Goal: Book appointment/travel/reservation

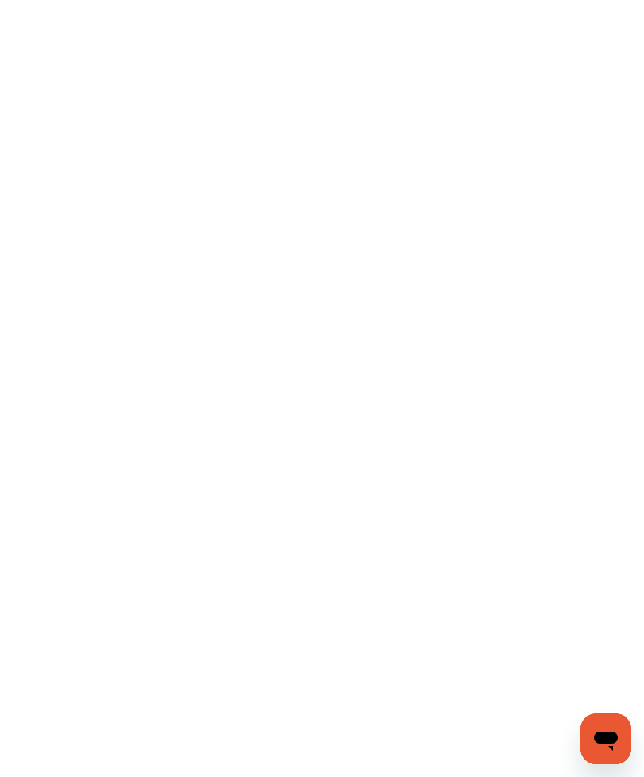
click at [607, 741] on icon "Open messaging window" at bounding box center [606, 740] width 24 height 19
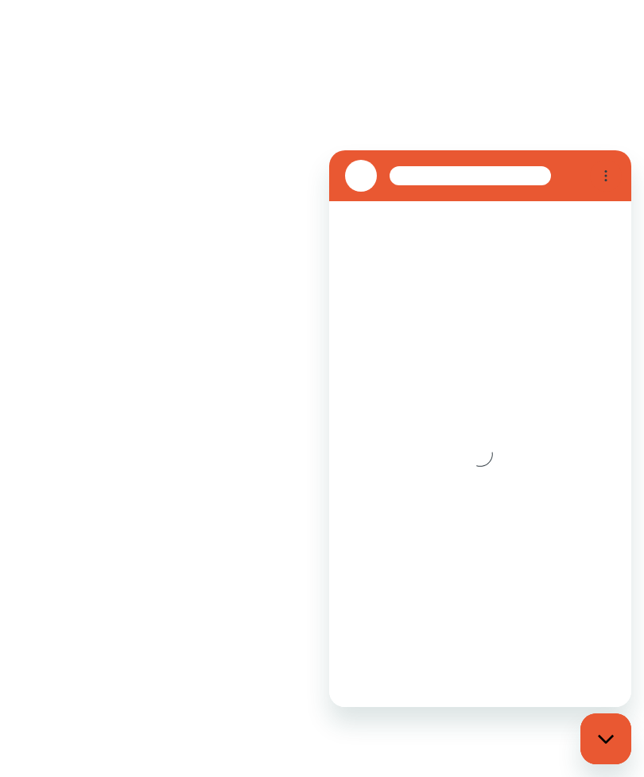
click at [223, 639] on flt-semantics-placeholder "Enable accessibility" at bounding box center [322, 388] width 644 height 777
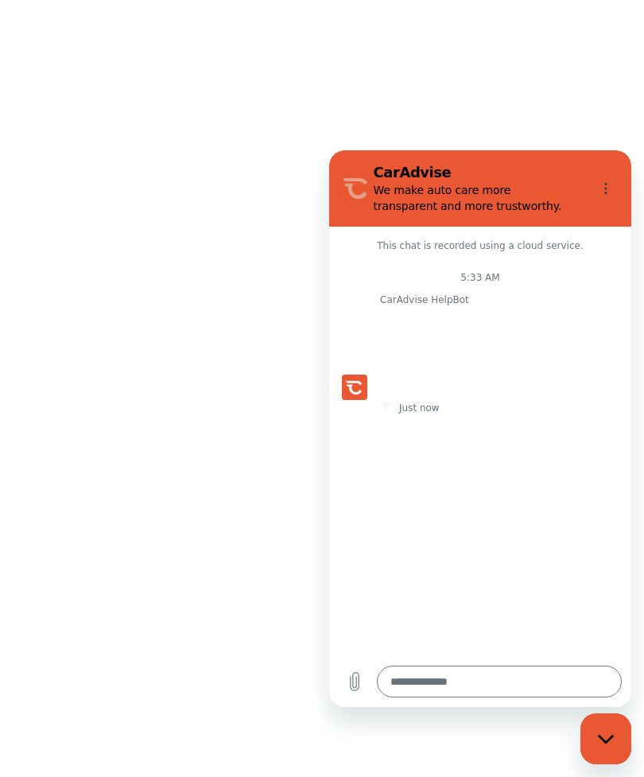
type textarea "*"
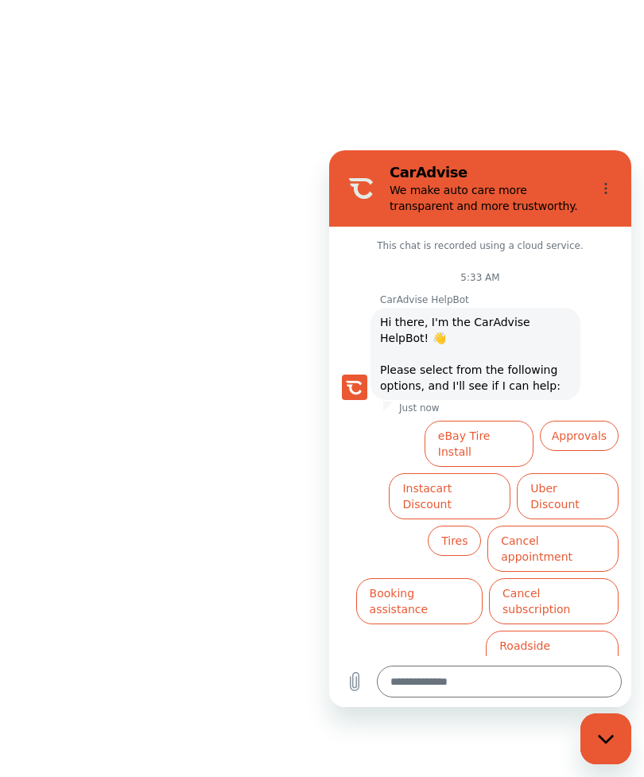
click at [598, 111] on flt-semantics-placeholder "Enable accessibility" at bounding box center [322, 388] width 644 height 777
click at [600, 187] on icon "Options menu" at bounding box center [605, 188] width 13 height 13
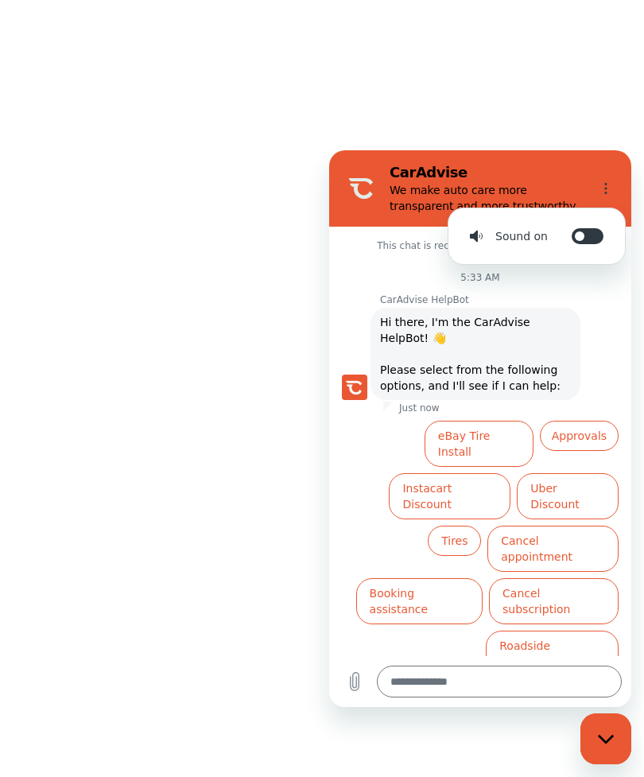
click at [611, 110] on flt-semantics-placeholder "Enable accessibility" at bounding box center [322, 388] width 644 height 777
click at [601, 117] on flt-semantics-placeholder "Enable accessibility" at bounding box center [322, 388] width 644 height 777
click at [575, 112] on flt-semantics-placeholder "Enable accessibility" at bounding box center [322, 388] width 644 height 777
click at [556, 95] on flt-semantics-placeholder "Enable accessibility" at bounding box center [322, 388] width 644 height 777
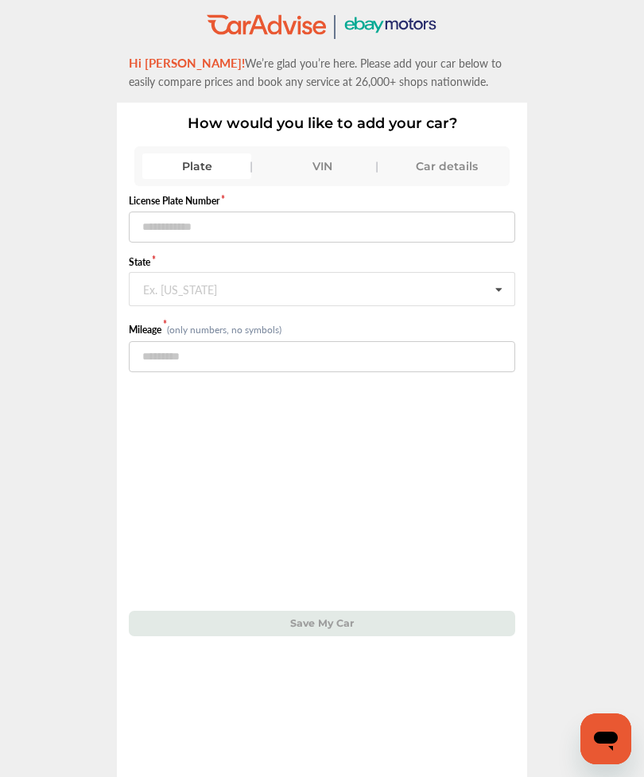
click at [432, 169] on div "Car details" at bounding box center [447, 165] width 109 height 25
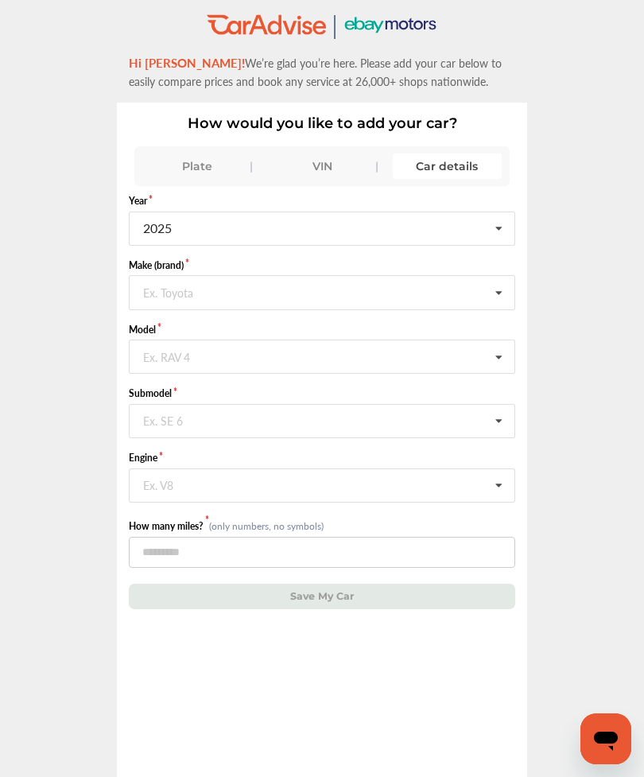
click at [481, 234] on input "text" at bounding box center [322, 227] width 385 height 31
click at [166, 312] on span "2014" at bounding box center [158, 310] width 29 height 18
click at [234, 292] on input "text" at bounding box center [322, 291] width 385 height 31
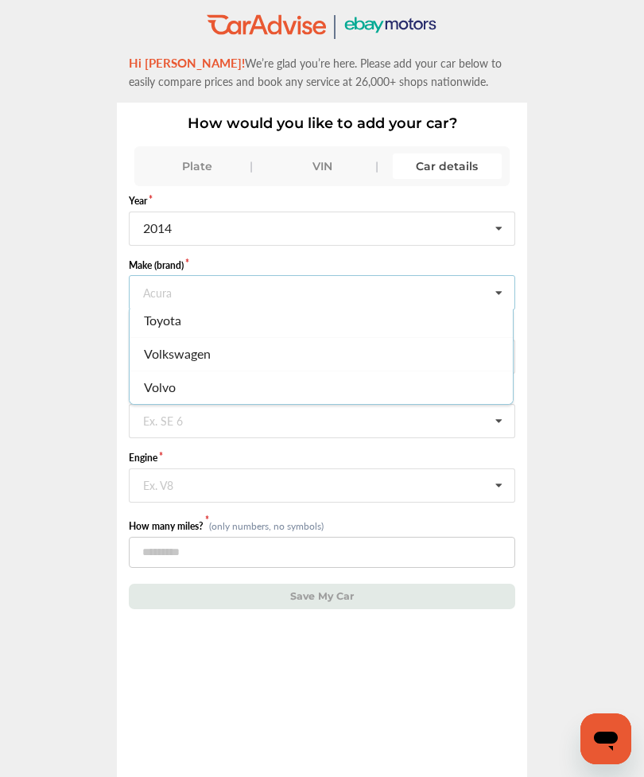
click at [203, 352] on span "Volkswagen" at bounding box center [177, 353] width 67 height 18
click at [231, 366] on input "text" at bounding box center [322, 355] width 385 height 31
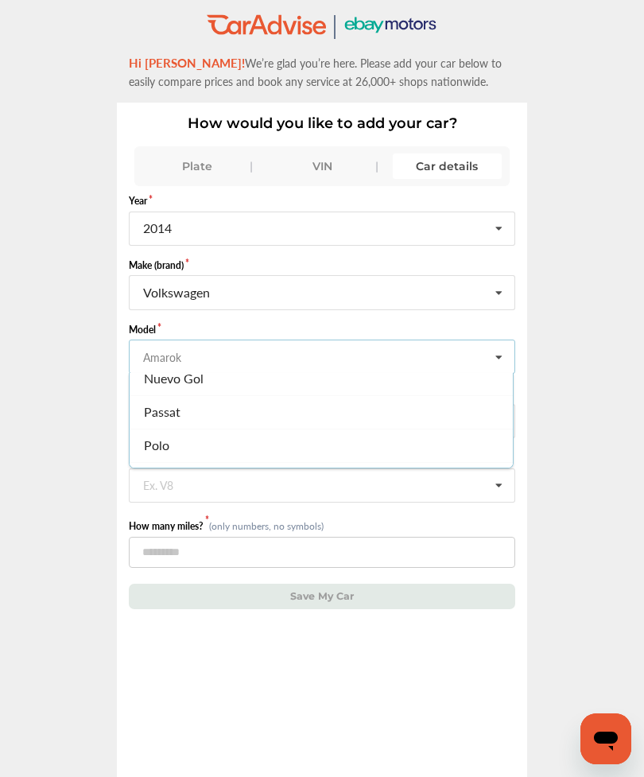
scroll to position [417, 0]
click at [161, 403] on span "Passat" at bounding box center [162, 407] width 37 height 18
click at [239, 419] on input "text" at bounding box center [322, 420] width 385 height 31
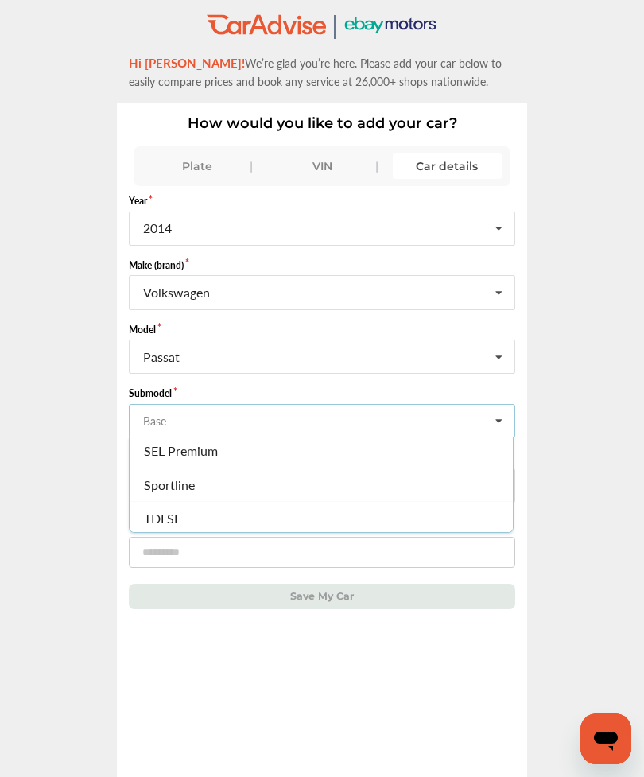
scroll to position [234, 0]
click at [202, 451] on span "SEL Premium" at bounding box center [181, 454] width 74 height 18
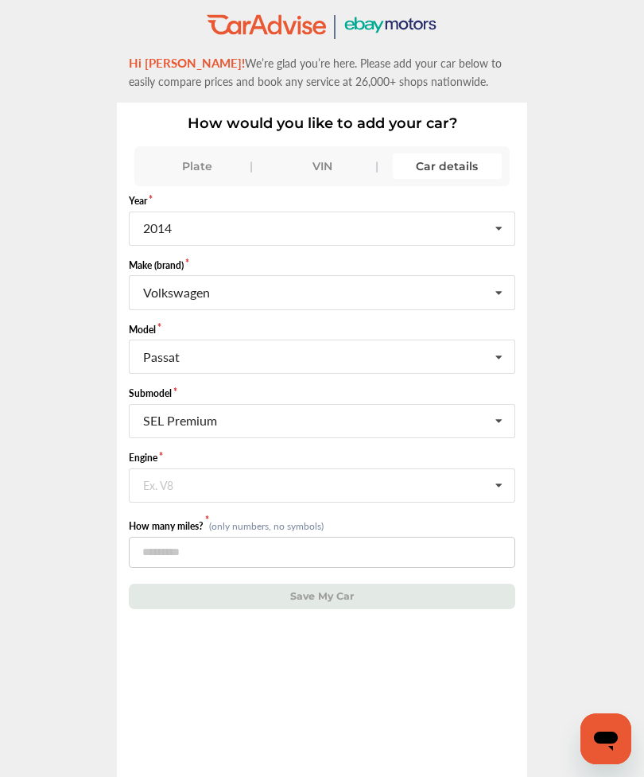
click at [311, 490] on input "text" at bounding box center [322, 484] width 385 height 31
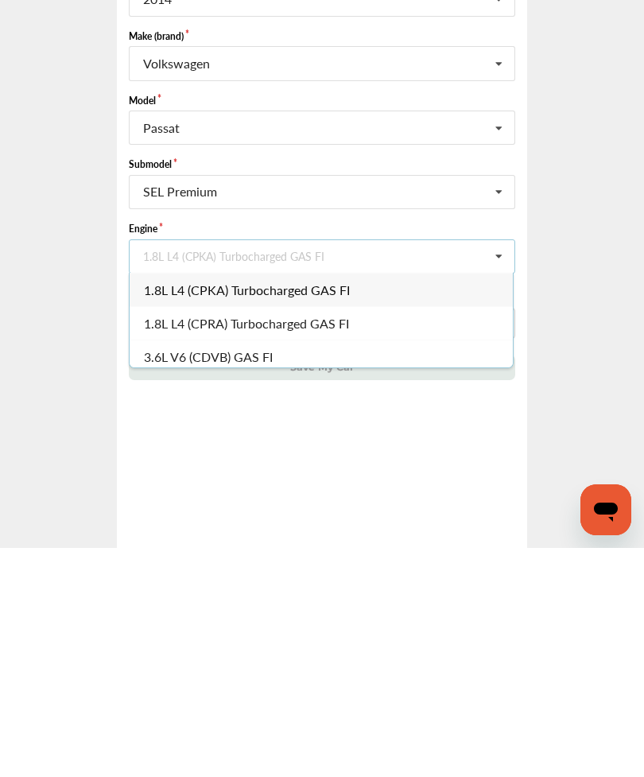
click at [291, 509] on span "1.8L L4 (CPKA) Turbocharged GAS FI" at bounding box center [247, 518] width 206 height 18
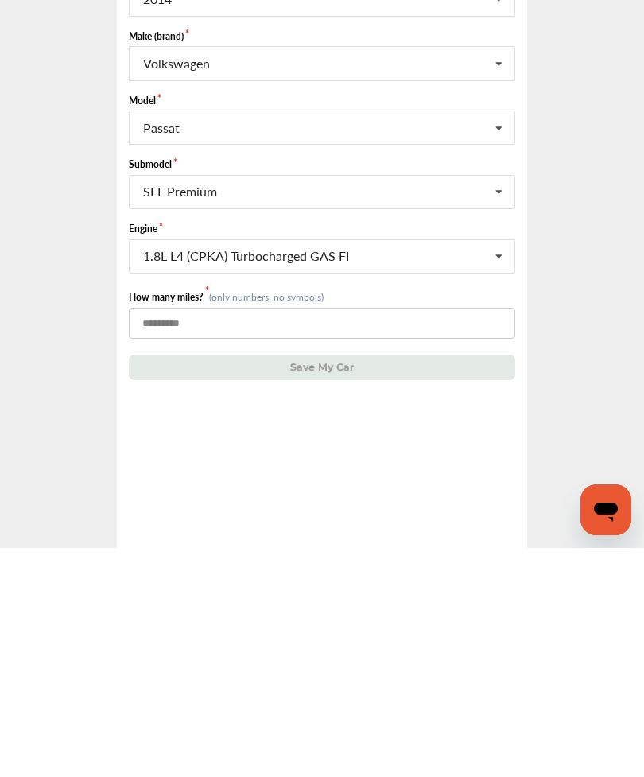
click at [288, 536] on input "number" at bounding box center [322, 551] width 386 height 31
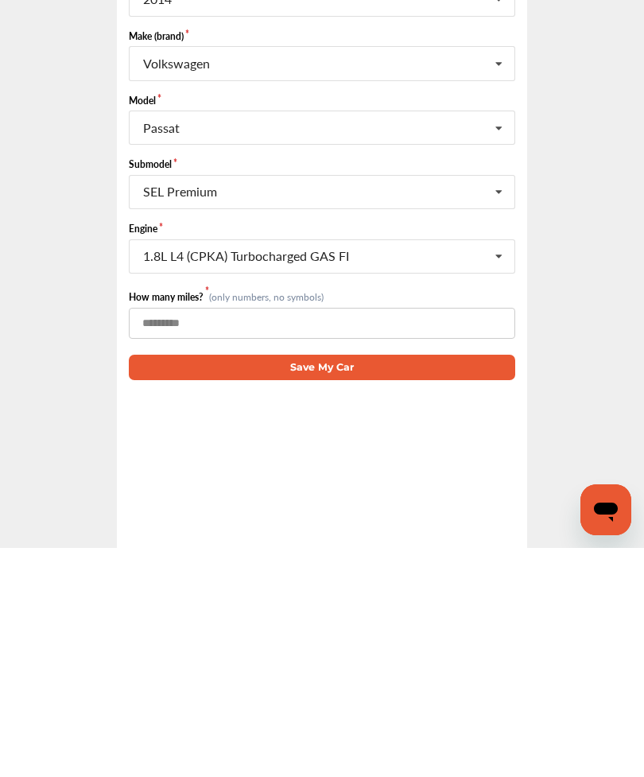
type input "******"
click at [328, 583] on button "Save My Car" at bounding box center [322, 595] width 386 height 25
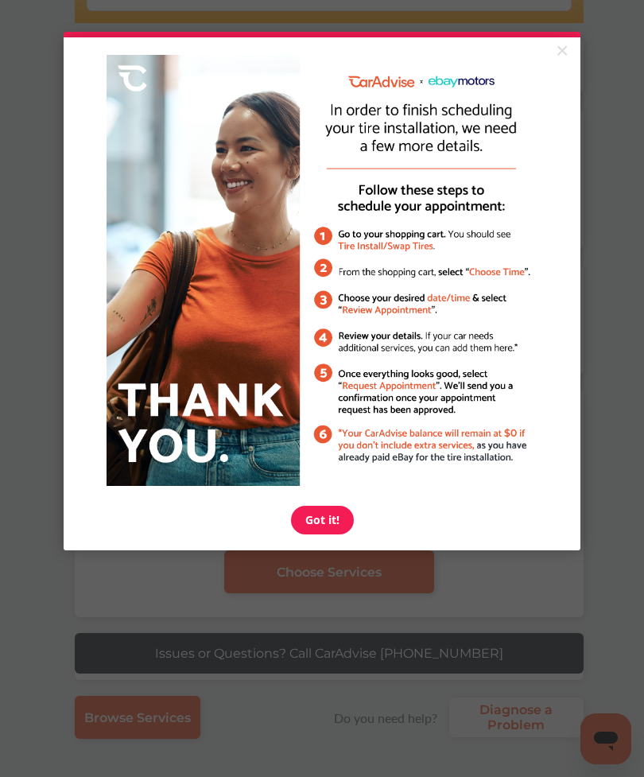
click at [564, 56] on link "×" at bounding box center [562, 51] width 28 height 29
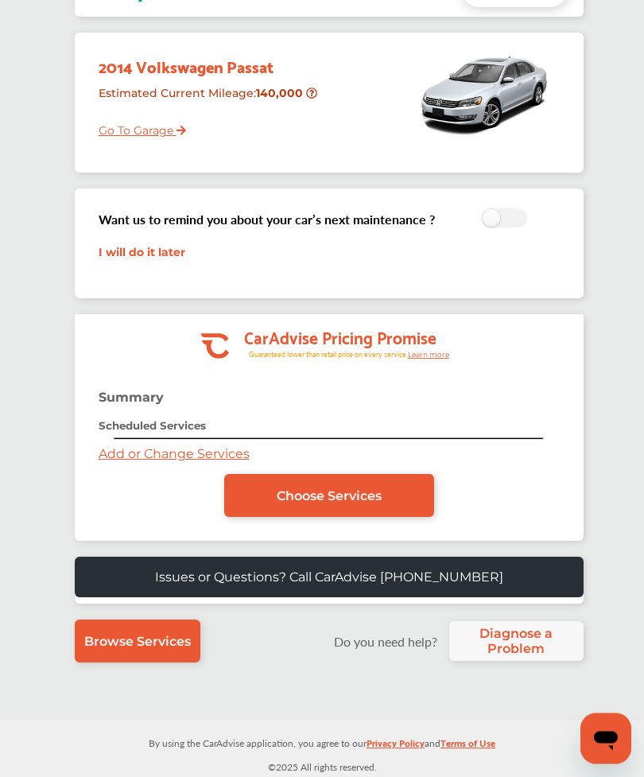
scroll to position [131, 0]
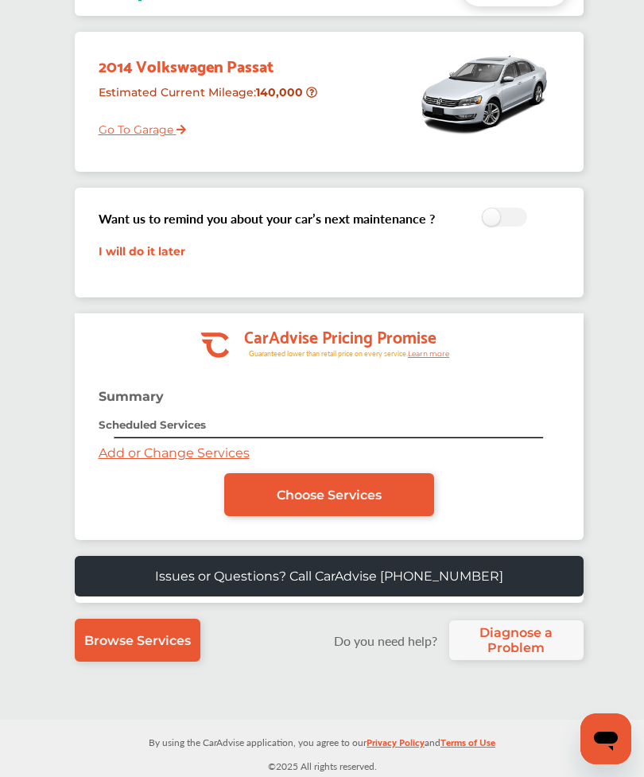
click at [316, 502] on span "Choose Services" at bounding box center [329, 494] width 105 height 15
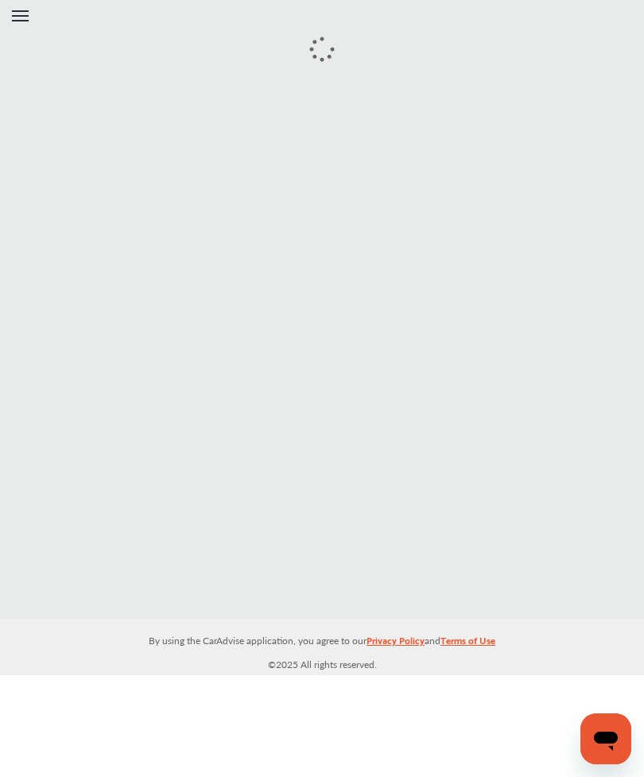
scroll to position [51, 0]
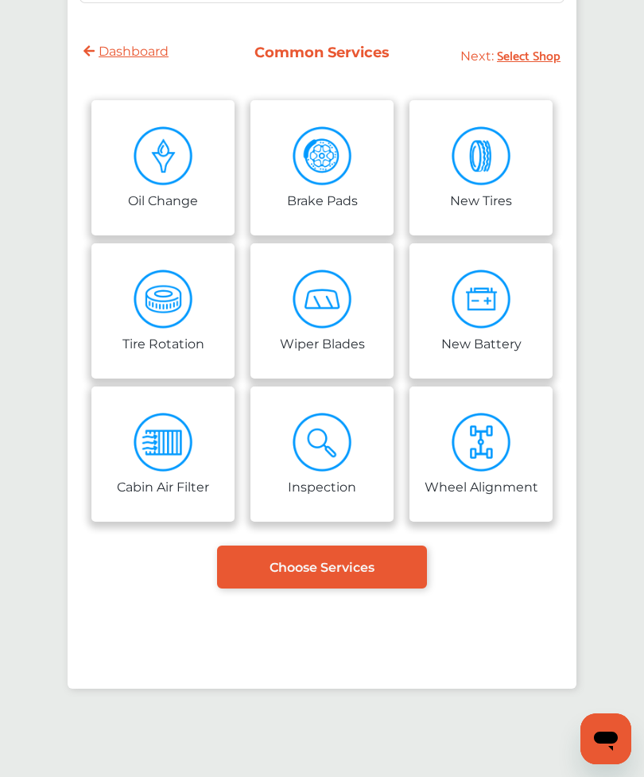
click at [463, 175] on img at bounding box center [481, 156] width 60 height 60
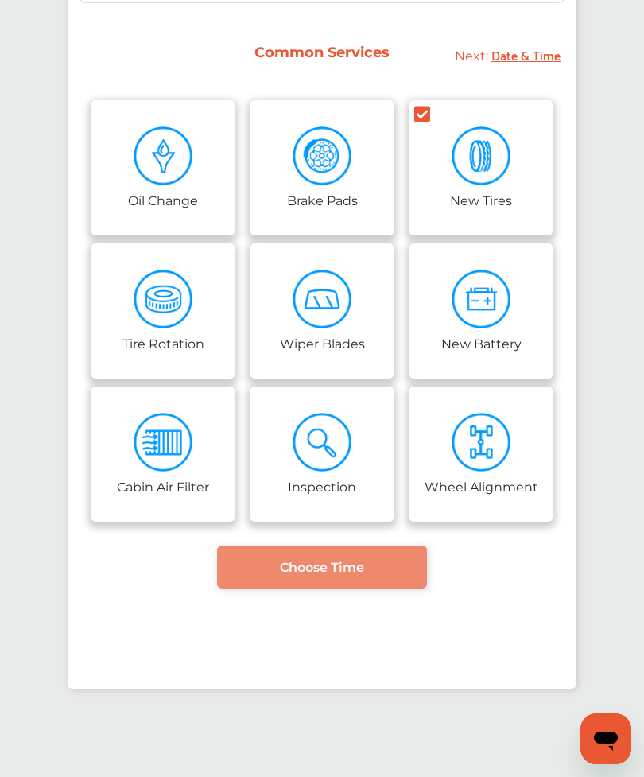
click at [334, 561] on span "Choose Time" at bounding box center [322, 567] width 84 height 15
click at [350, 567] on span "Choose Time" at bounding box center [322, 567] width 84 height 15
click at [343, 568] on span "Choose Time" at bounding box center [322, 567] width 84 height 15
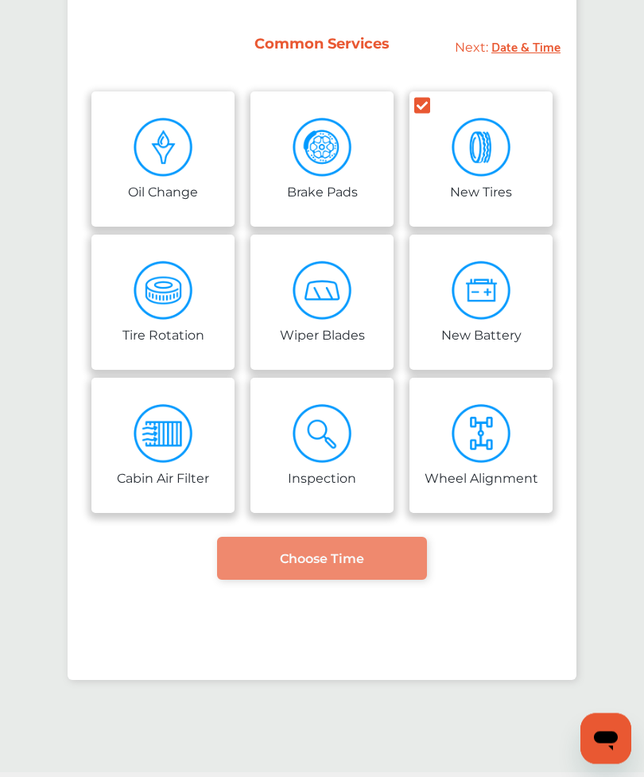
scroll to position [115, 0]
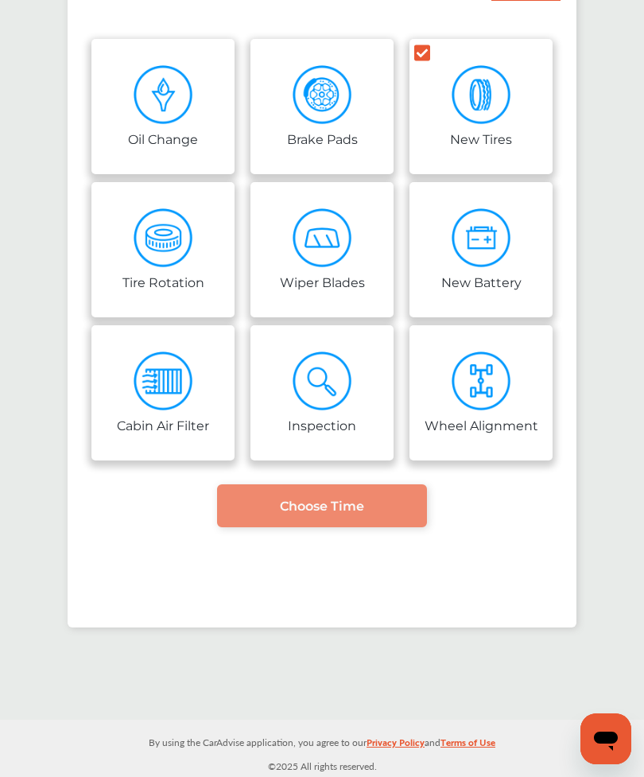
click at [315, 507] on span "Choose Time" at bounding box center [322, 505] width 84 height 15
click at [294, 506] on span "Choose Time" at bounding box center [322, 505] width 84 height 15
click at [638, 776] on div "By using the CarAdvise application, you agree to our Privacy Policy and Terms o…" at bounding box center [322, 747] width 644 height 57
click at [324, 512] on span "Choose Time" at bounding box center [322, 505] width 84 height 15
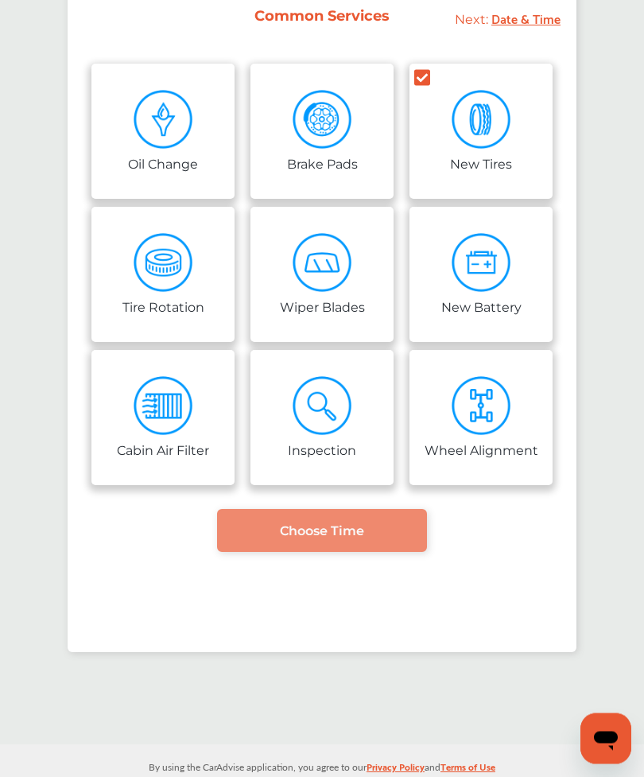
scroll to position [0, 0]
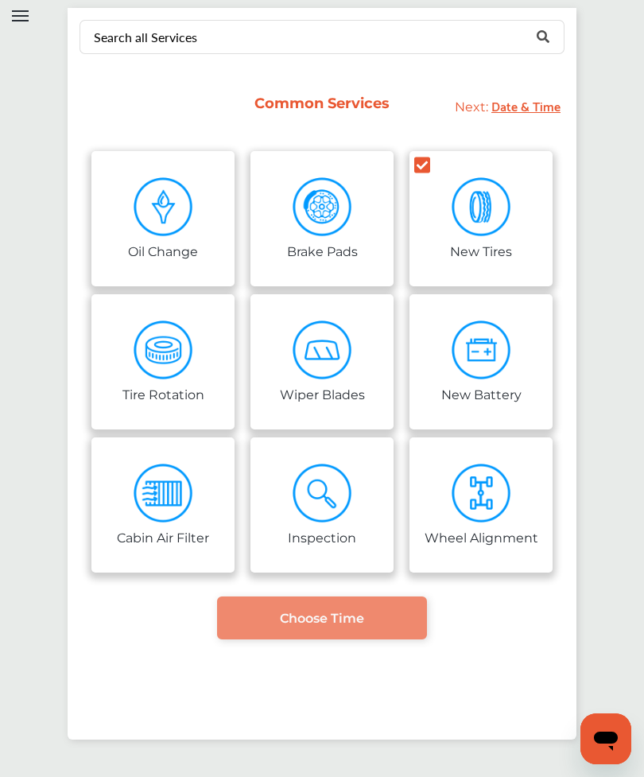
click at [523, 114] on span "Date & Time" at bounding box center [525, 105] width 69 height 21
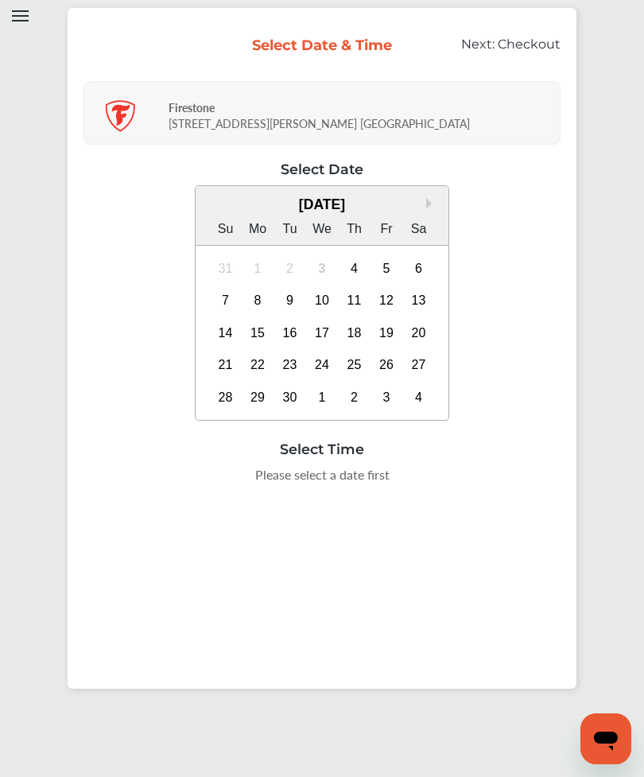
click at [422, 275] on div "6" at bounding box center [418, 268] width 25 height 25
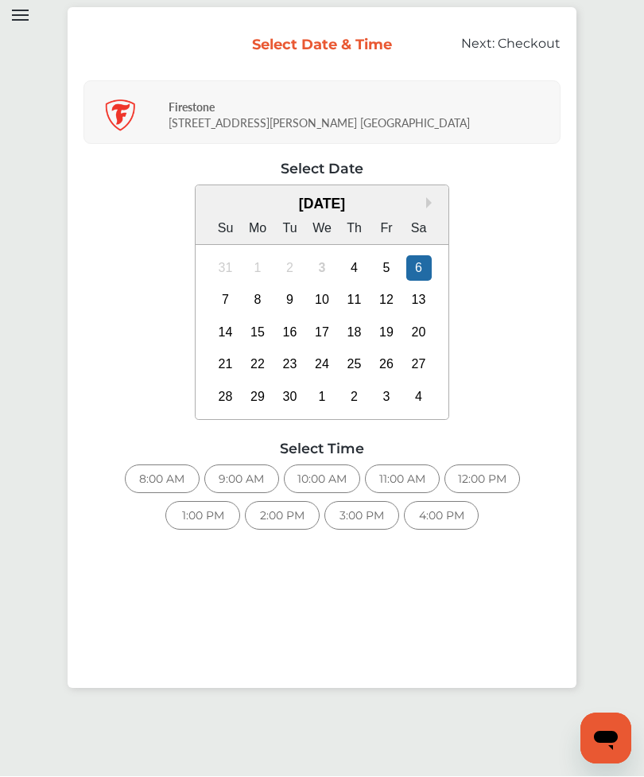
click at [473, 478] on div "12:00 PM" at bounding box center [482, 479] width 76 height 29
